Goal: Find specific page/section: Find specific page/section

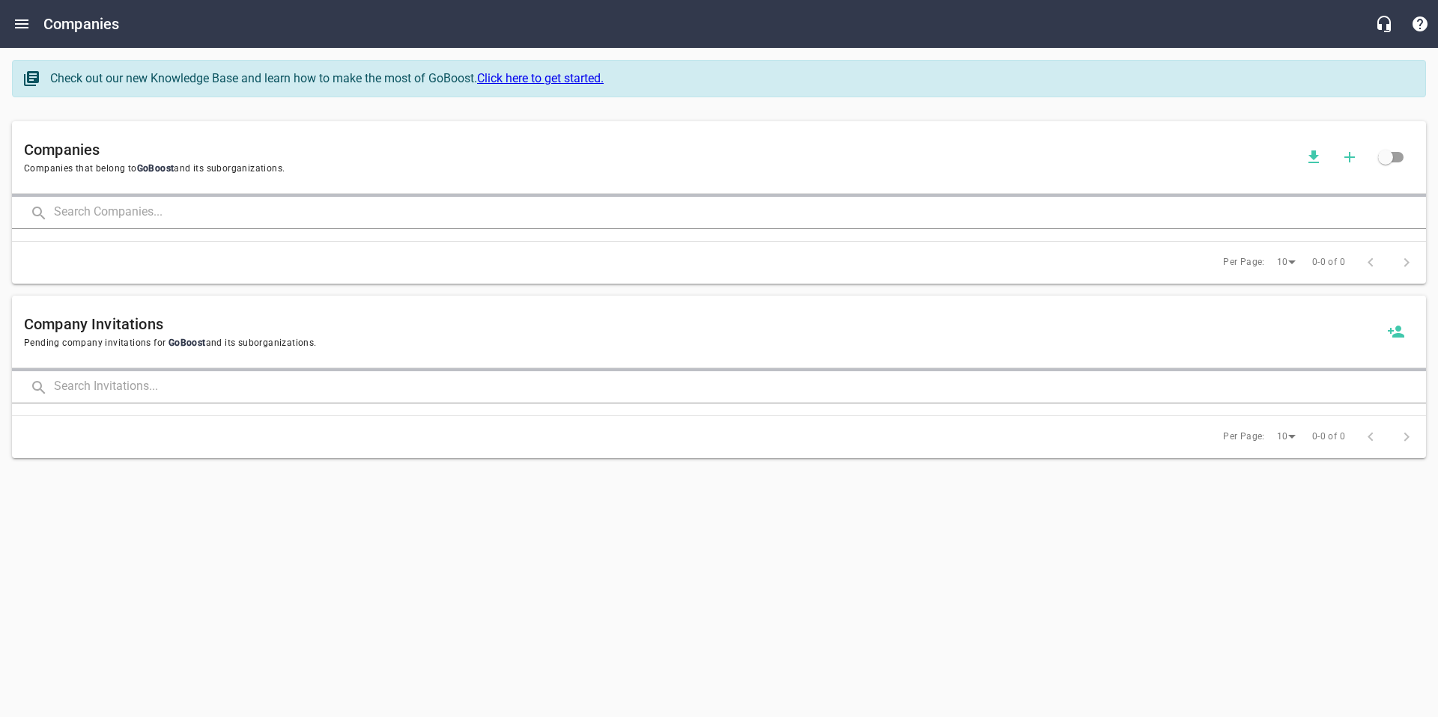
click at [285, 213] on input "text" at bounding box center [740, 213] width 1372 height 32
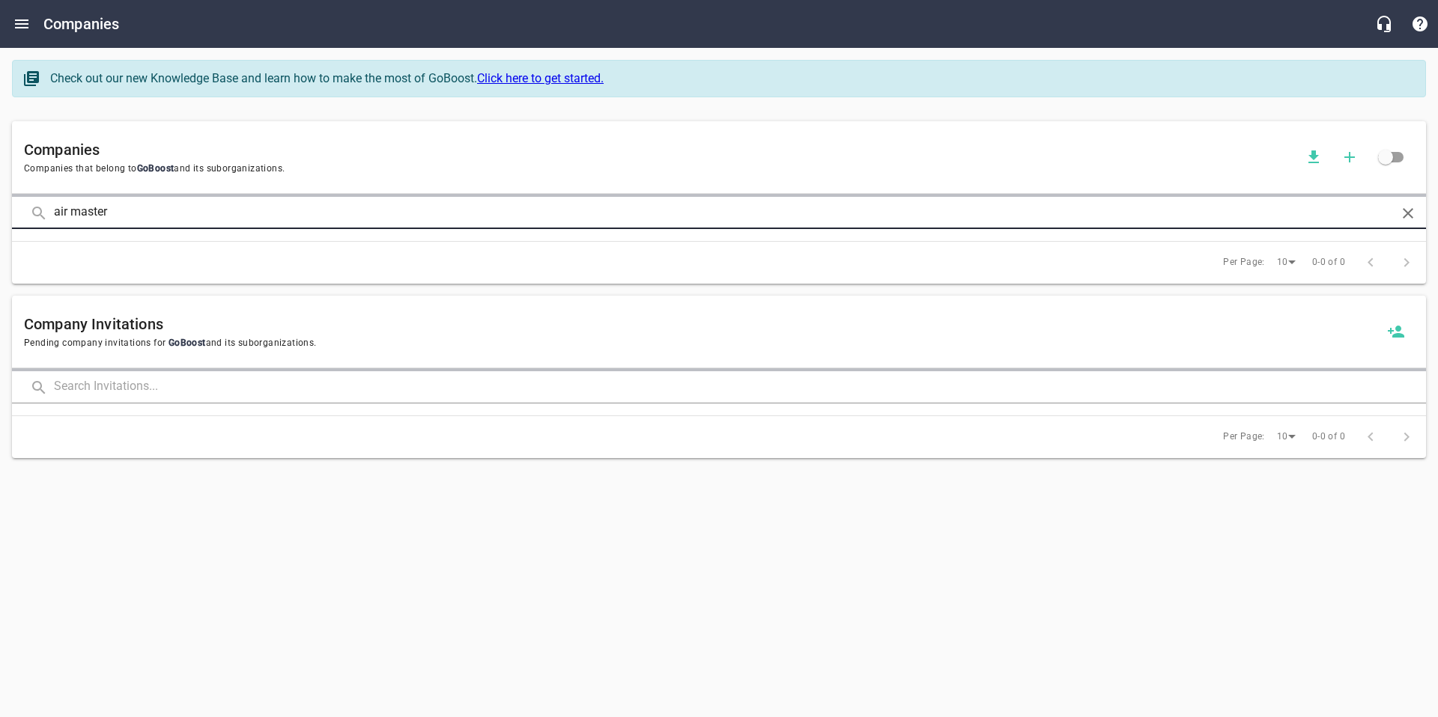
type input "air master"
click button at bounding box center [0, 0] width 0 height 0
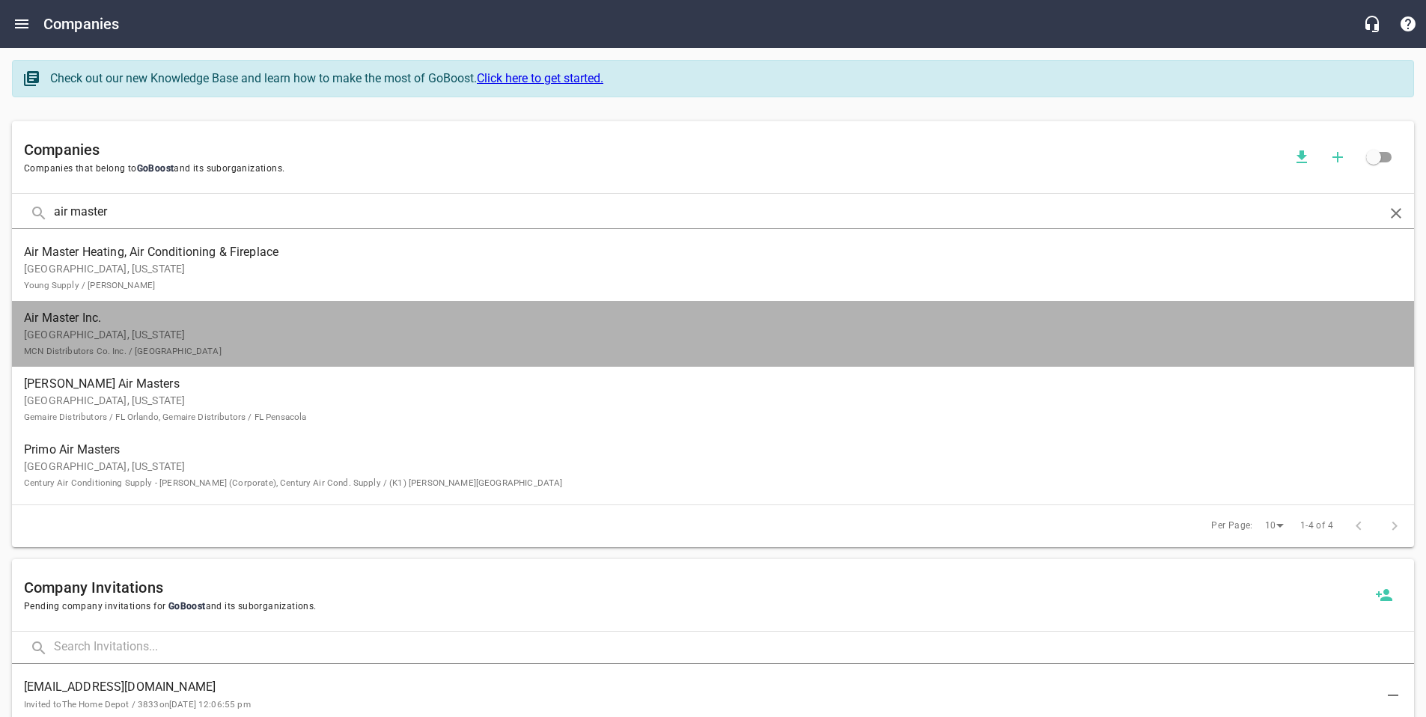
click at [139, 329] on p "[GEOGRAPHIC_DATA], [US_STATE] MCN Distributors Co. Inc. / [GEOGRAPHIC_DATA]" at bounding box center [701, 342] width 1354 height 31
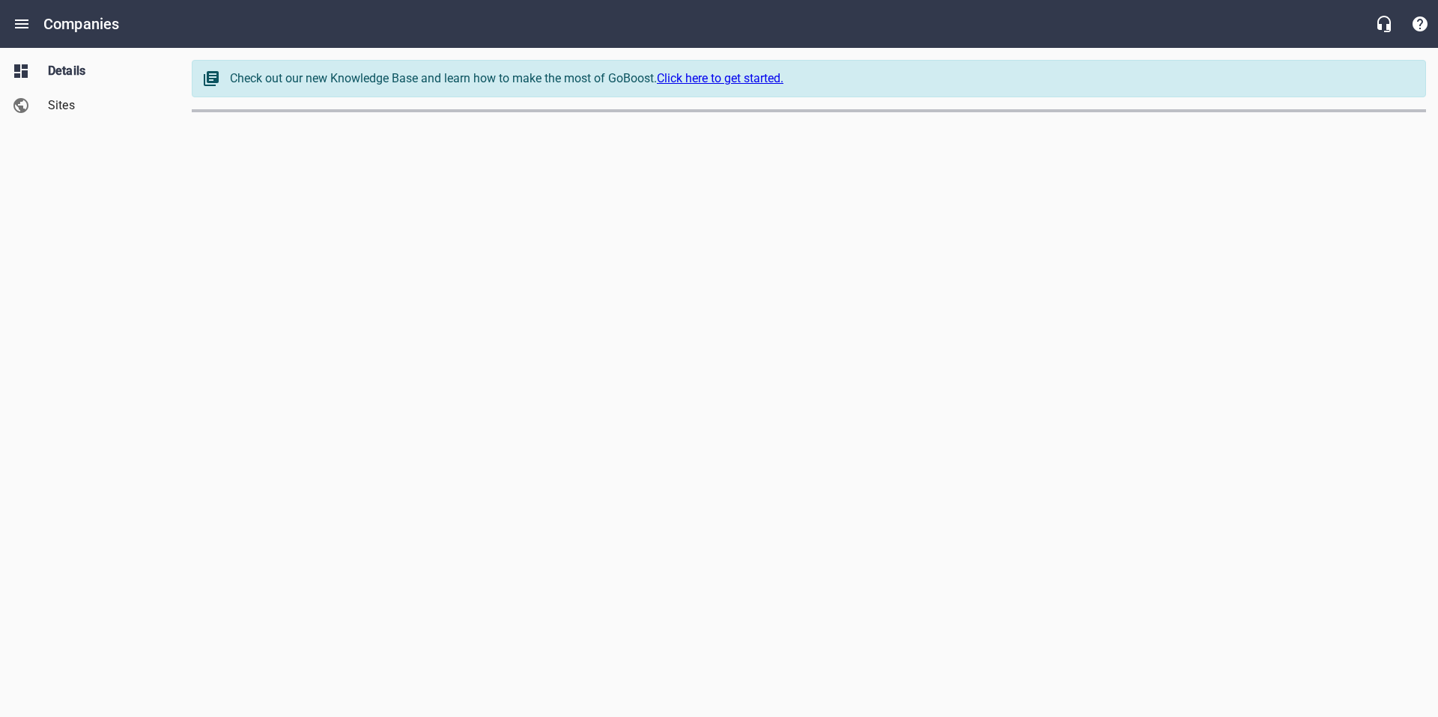
select select "[US_STATE]"
select select "62"
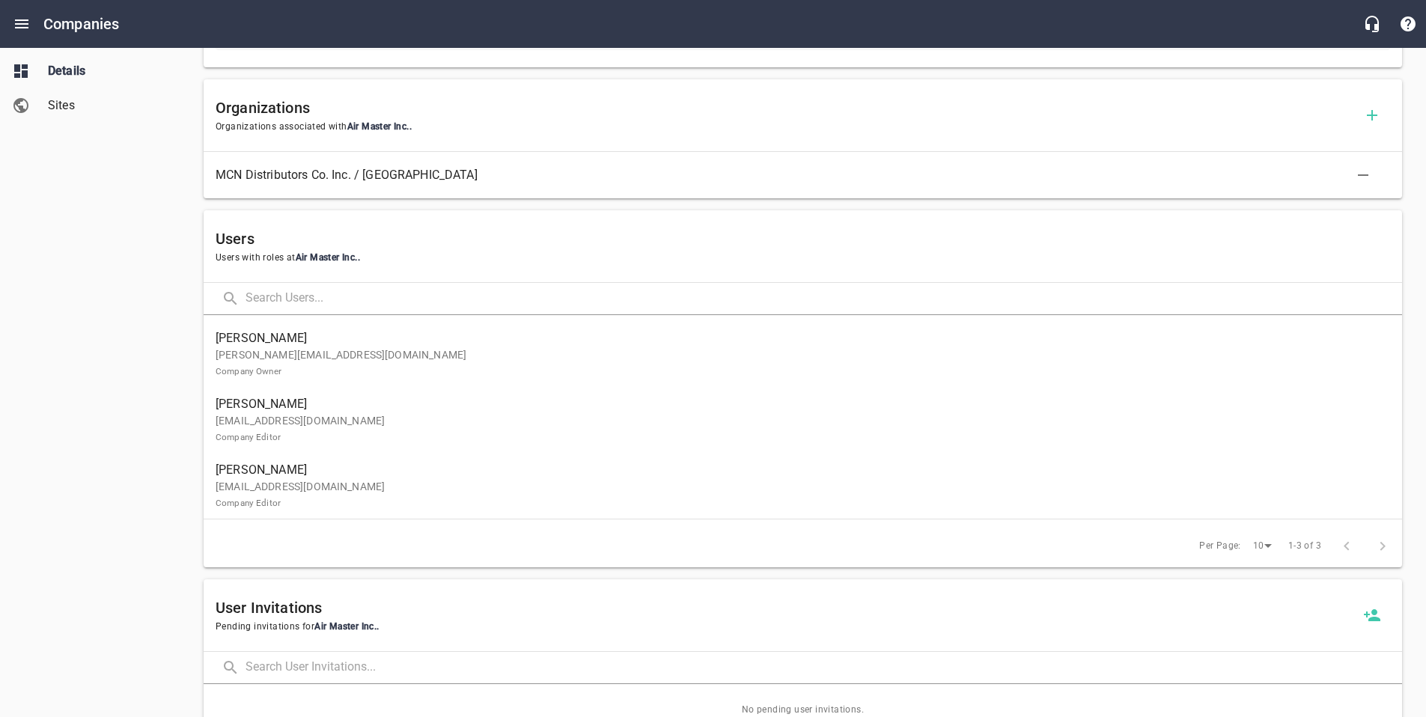
scroll to position [785, 0]
click at [393, 348] on p "[PERSON_NAME][EMAIL_ADDRESS][DOMAIN_NAME] Company Owner" at bounding box center [797, 363] width 1163 height 31
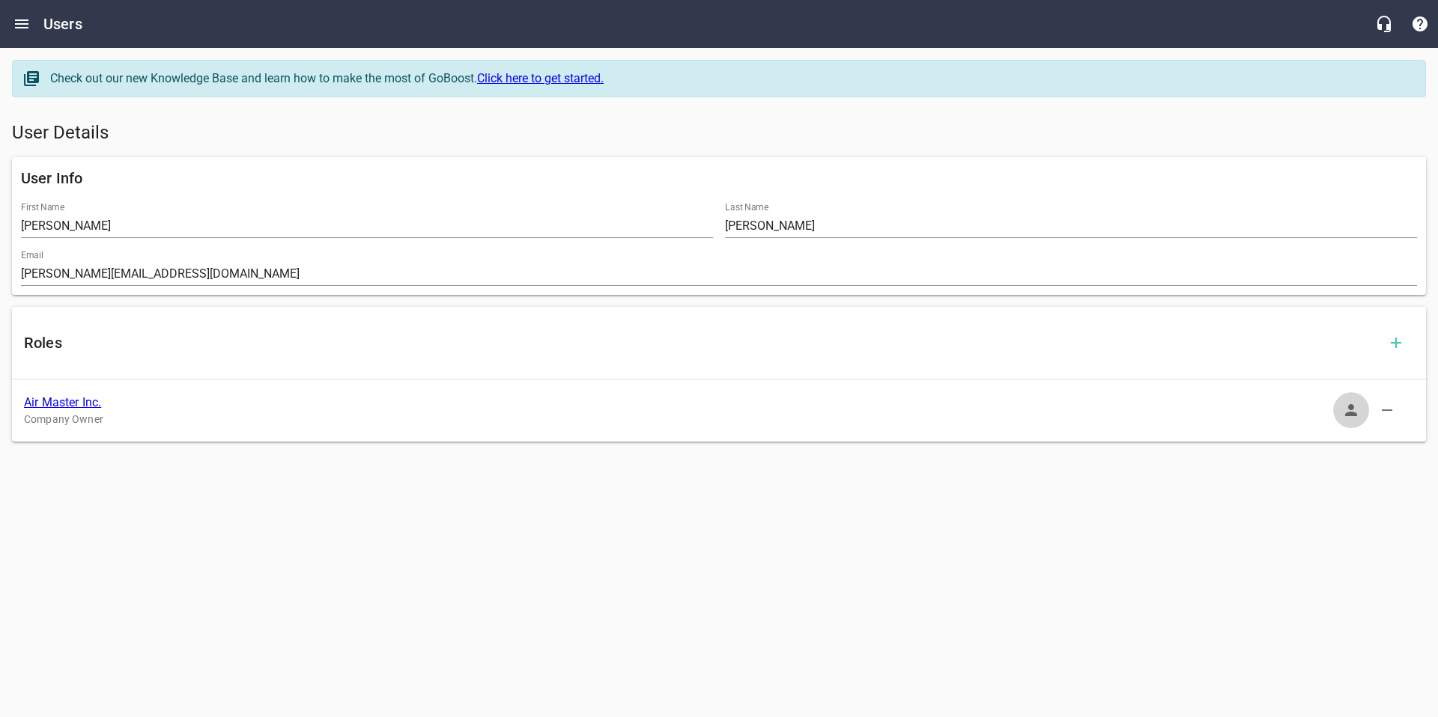
click at [1351, 415] on icon "button" at bounding box center [1351, 410] width 12 height 12
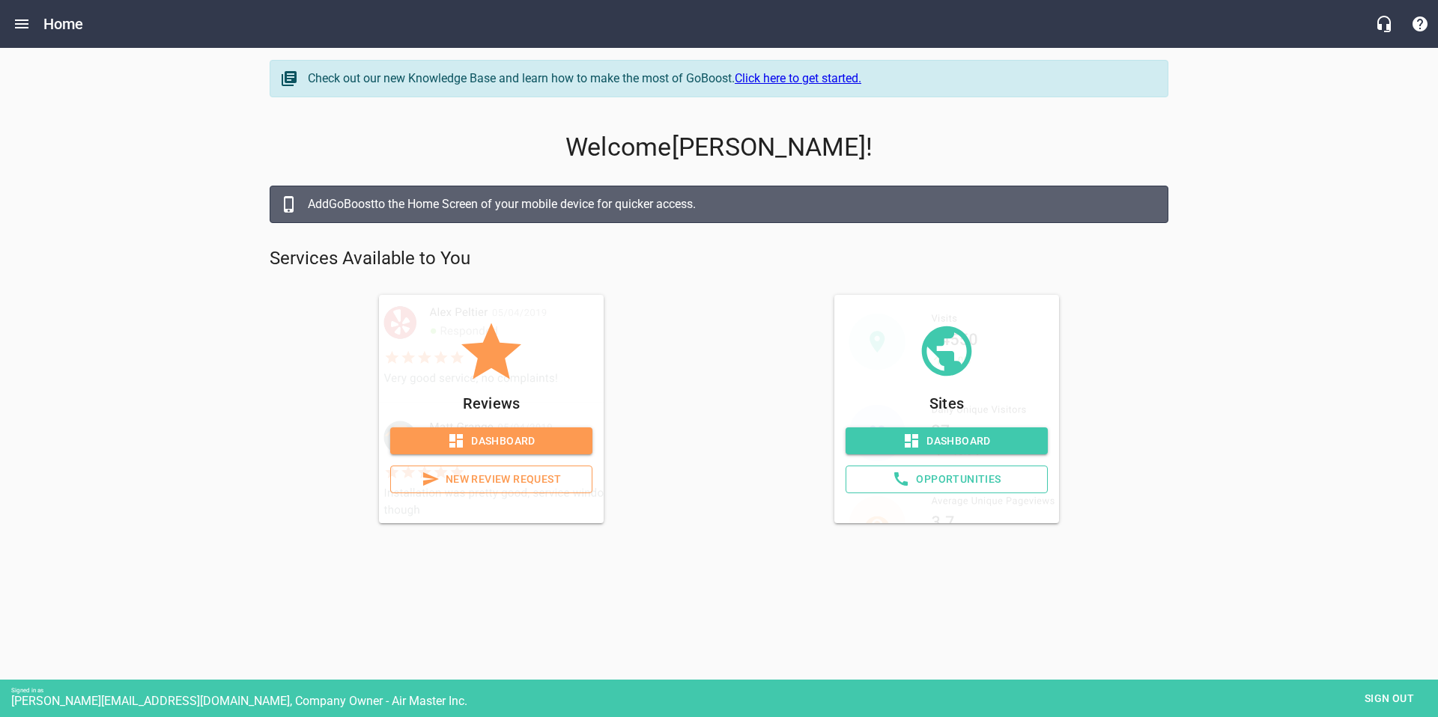
click at [989, 446] on span "Dashboard" at bounding box center [946, 441] width 178 height 19
